Goal: Task Accomplishment & Management: Manage account settings

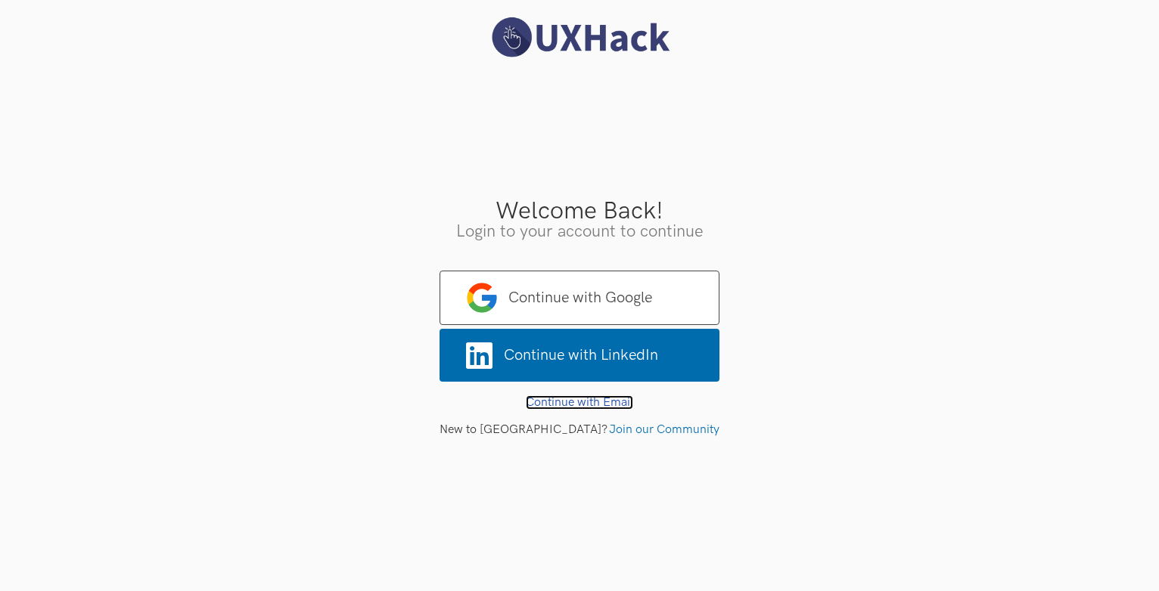
click at [570, 402] on link "Continue with Email" at bounding box center [579, 403] width 107 height 14
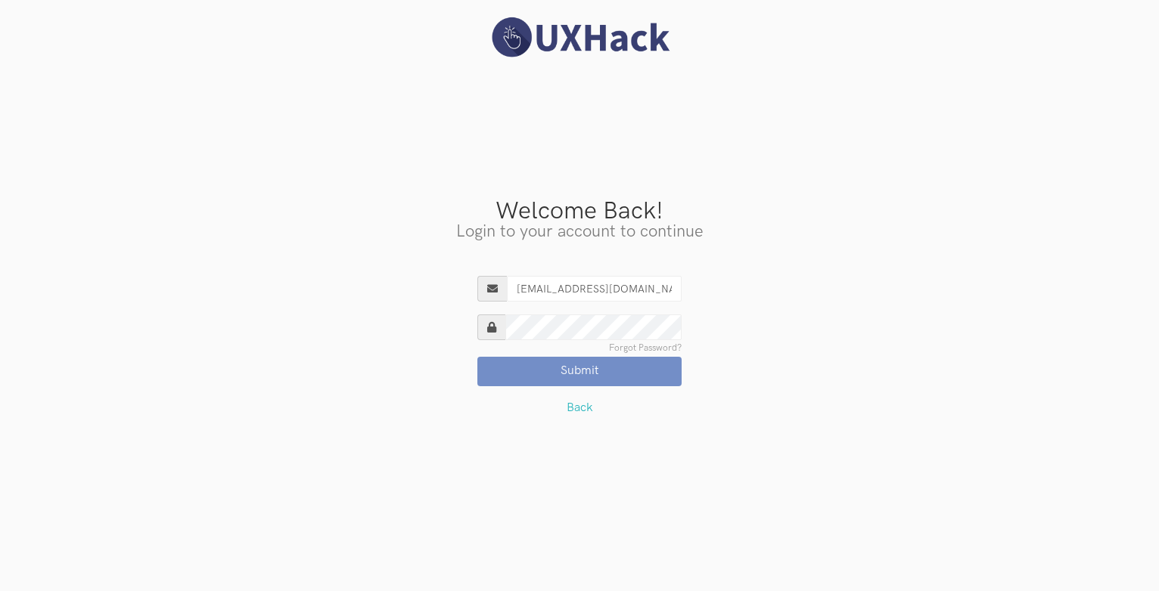
type input "nishith83@outlook.com"
click at [477, 357] on button "Submit" at bounding box center [579, 371] width 204 height 29
